Goal: Task Accomplishment & Management: Manage account settings

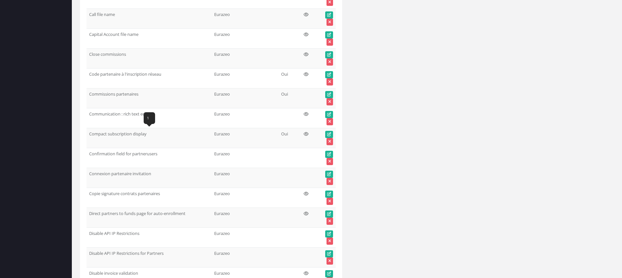
scroll to position [14236, 0]
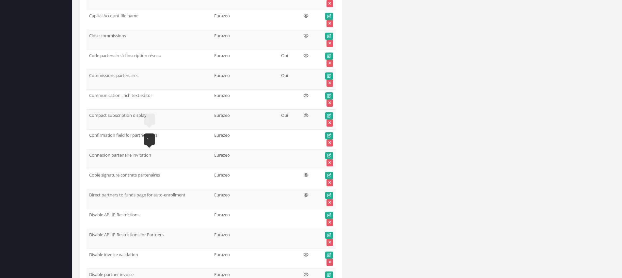
click at [146, 174] on td "Copie signature contrats partenaires" at bounding box center [148, 179] width 125 height 20
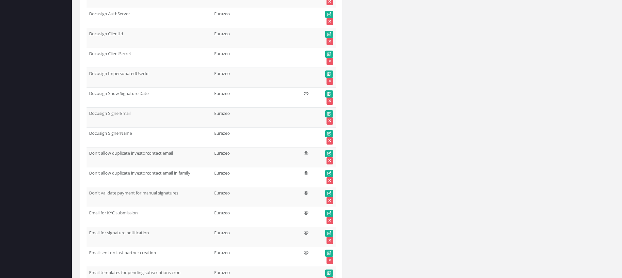
scroll to position [14777, 0]
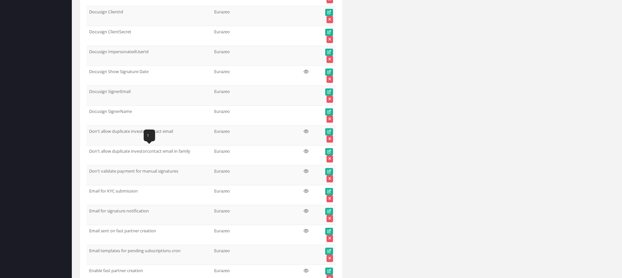
drag, startPoint x: 88, startPoint y: 131, endPoint x: 200, endPoint y: 157, distance: 114.5
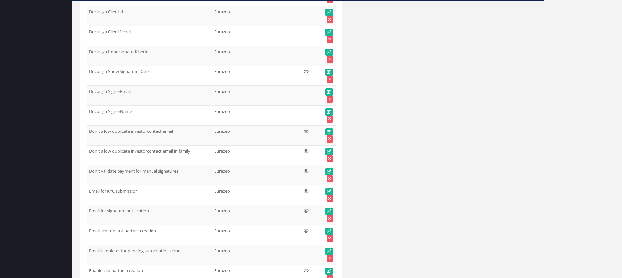
scroll to position [14777, 0]
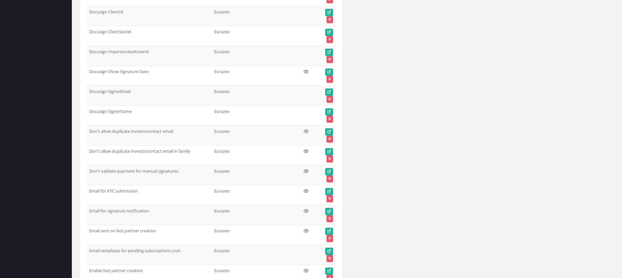
click at [158, 96] on td "Docusign SignerEmail [EMAIL_ADDRESS][DOMAIN_NAME]" at bounding box center [148, 95] width 125 height 20
click at [151, 131] on td "Don't allow duplicate investorcontact email" at bounding box center [148, 135] width 125 height 20
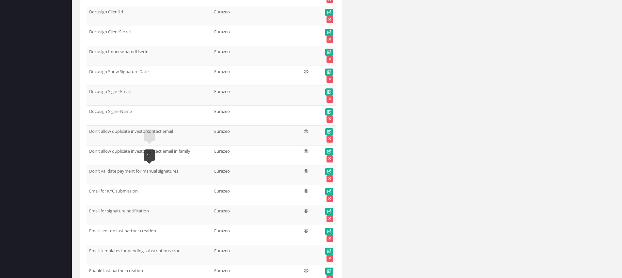
click at [133, 125] on td "Don't allow duplicate investorcontact email" at bounding box center [148, 135] width 125 height 20
click at [133, 130] on td "Don't allow duplicate investorcontact email" at bounding box center [148, 135] width 125 height 20
click at [130, 132] on td "Don't allow duplicate investorcontact email" at bounding box center [148, 135] width 125 height 20
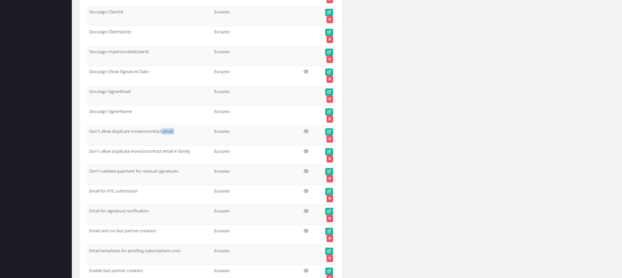
copy tr "Don't allow duplicate investorcontact email"
click at [130, 152] on td "Don't allow duplicate investorcontact email in family" at bounding box center [148, 155] width 125 height 20
copy tr "Don't allow duplicate investorcontact email in family"
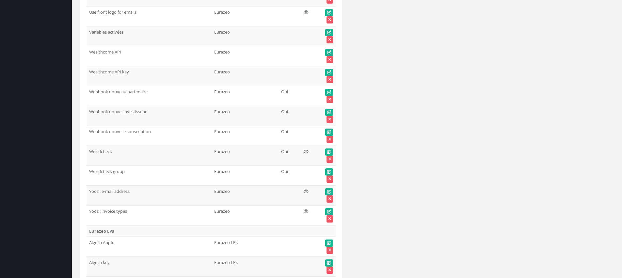
scroll to position [17864, 0]
